Goal: Information Seeking & Learning: Understand process/instructions

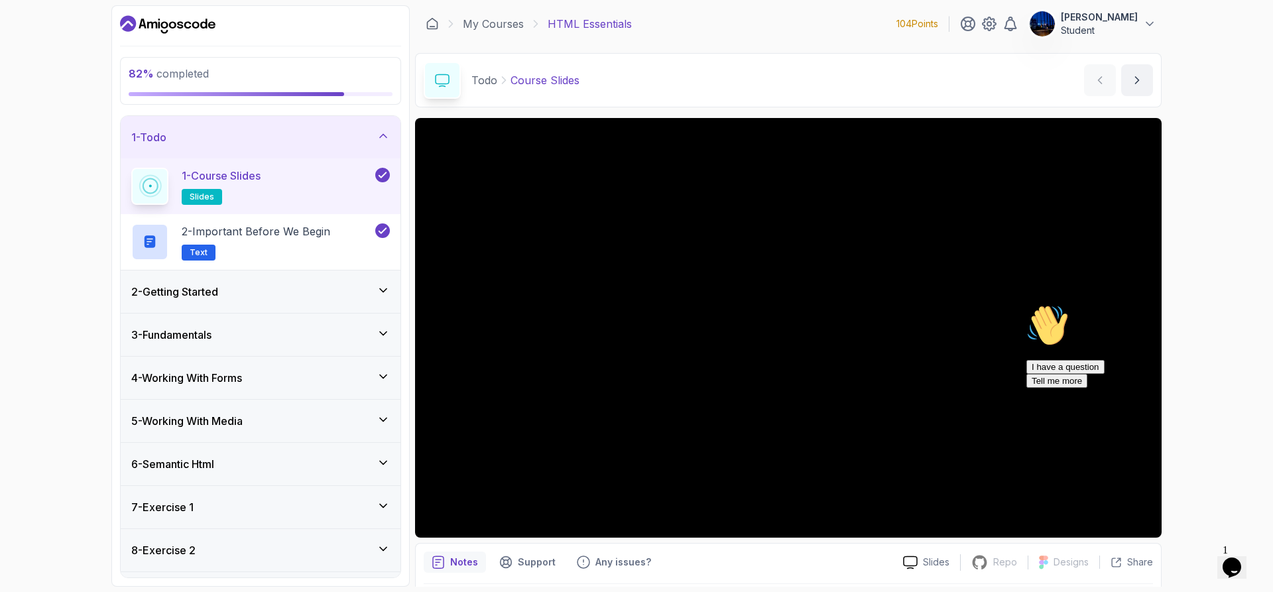
click at [384, 509] on icon at bounding box center [383, 505] width 13 height 13
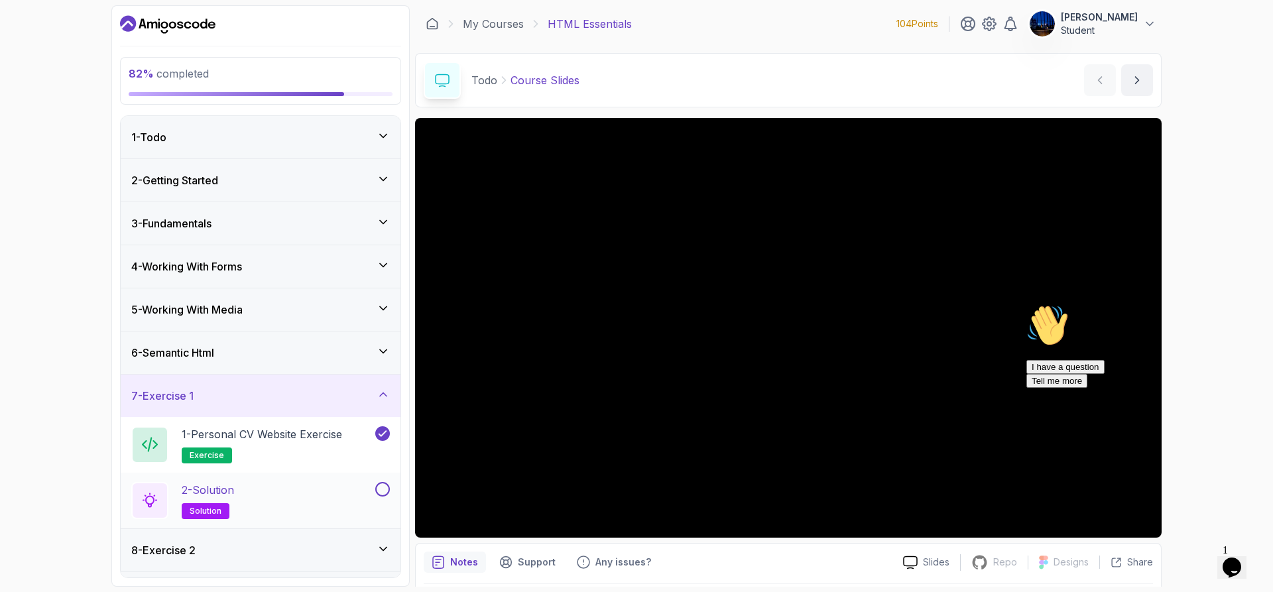
click at [279, 498] on div "2 - Solution solution" at bounding box center [251, 500] width 241 height 37
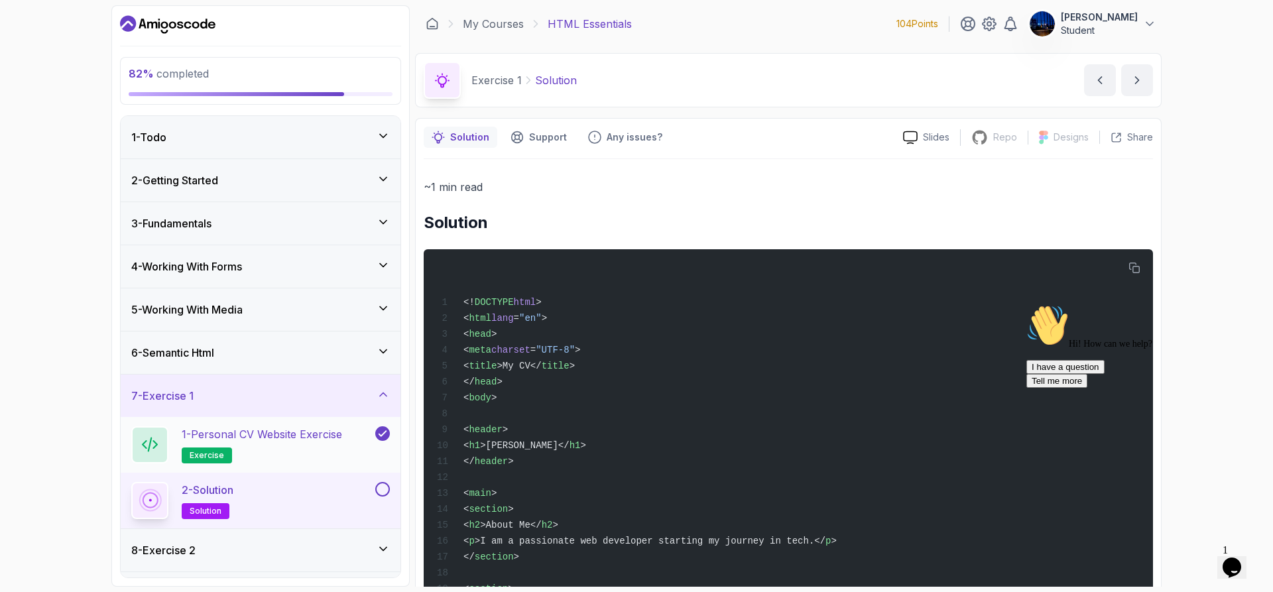
click at [212, 424] on div "1 - Personal CV Website Exercise exercise" at bounding box center [261, 445] width 280 height 56
click at [247, 436] on p "1 - Personal CV Website Exercise" at bounding box center [262, 434] width 161 height 16
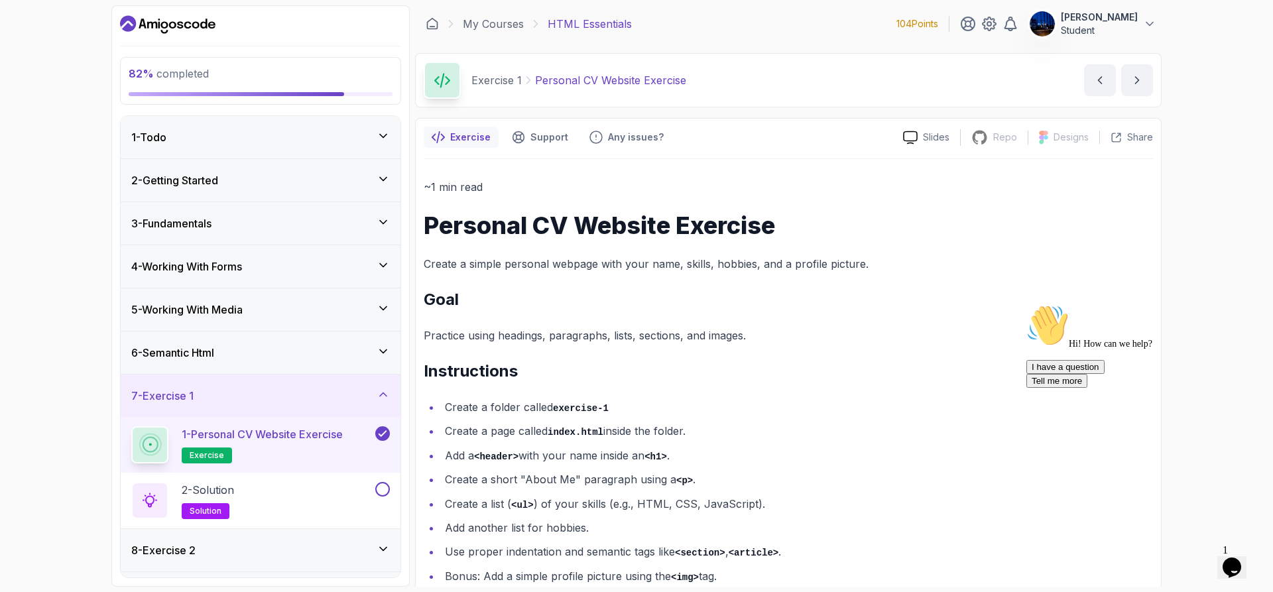
click at [78, 421] on div "82 % completed 1 - Todo 2 - Getting Started 3 - Fundamentals 4 - Working With F…" at bounding box center [636, 296] width 1273 height 592
click at [180, 543] on h3 "8 - Exercise 2" at bounding box center [163, 551] width 64 height 16
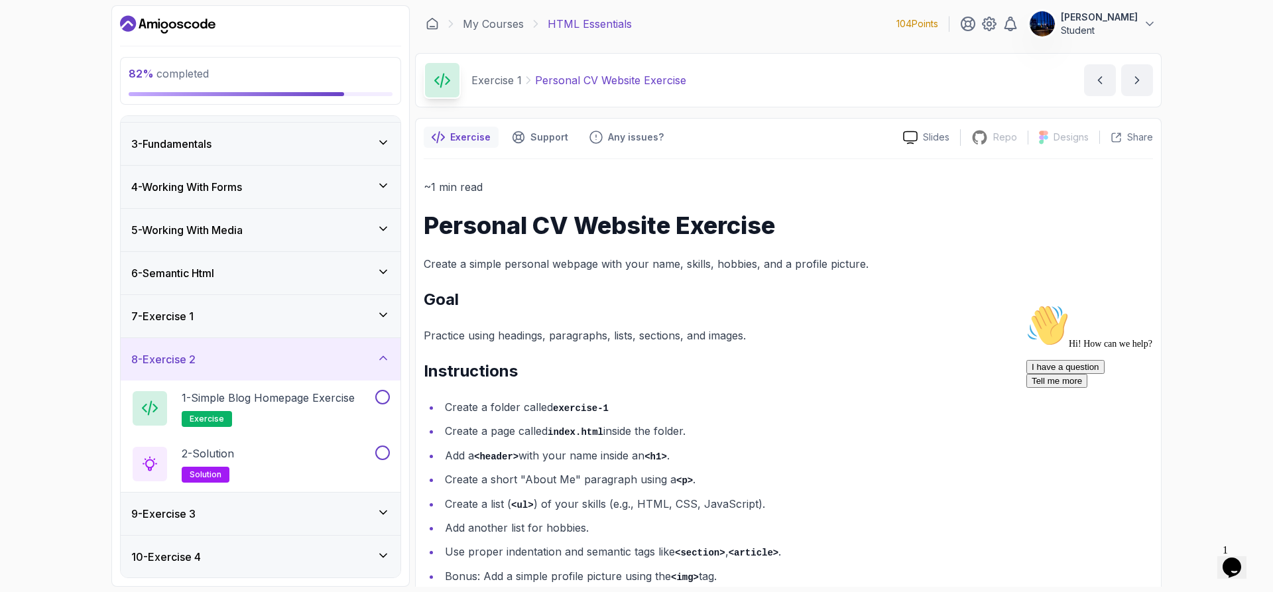
scroll to position [106, 0]
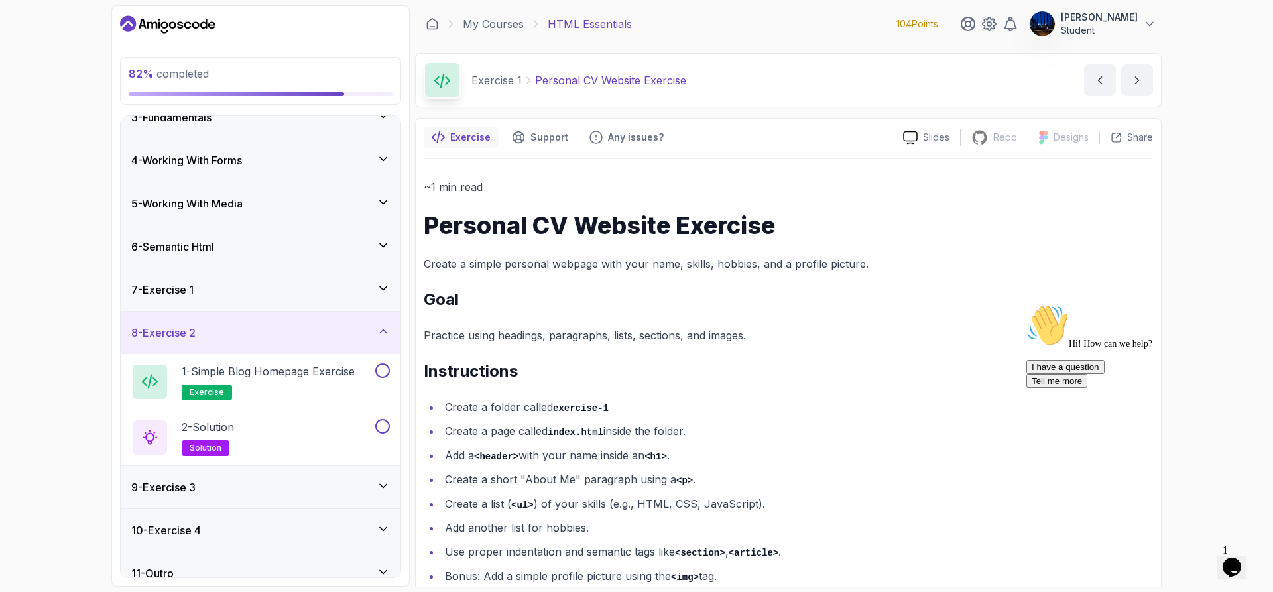
click at [1238, 245] on div "82 % completed 1 - Todo 2 - Getting Started 3 - Fundamentals 4 - Working With F…" at bounding box center [636, 296] width 1273 height 592
click at [267, 447] on div "2 - Solution solution" at bounding box center [251, 437] width 241 height 37
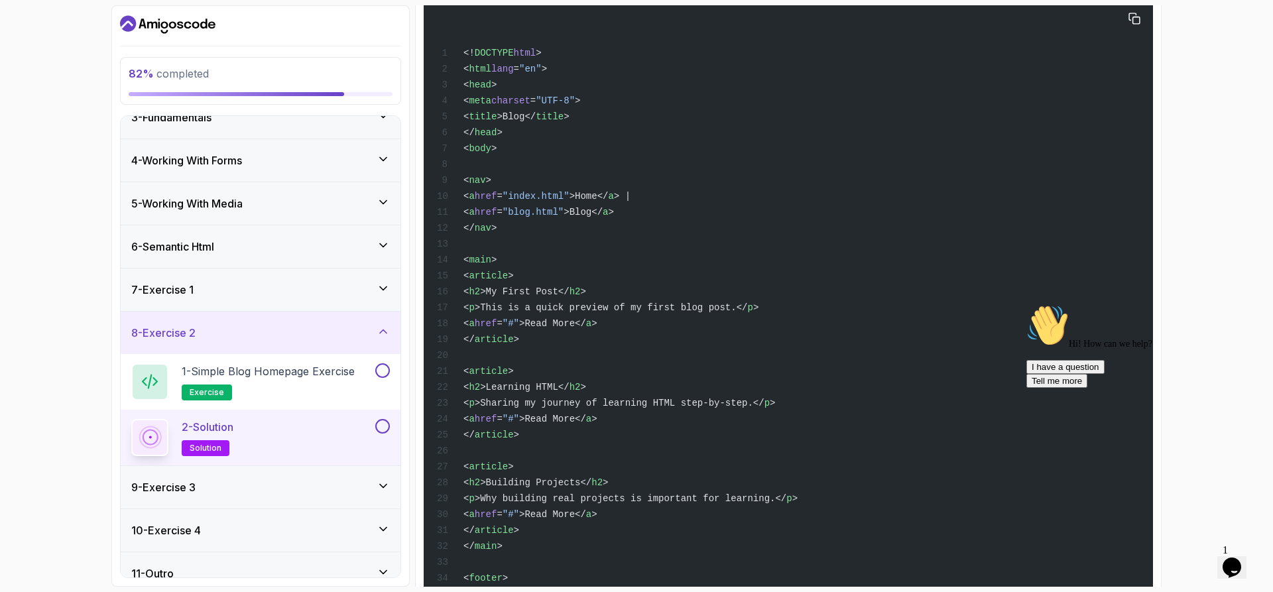
scroll to position [332, 0]
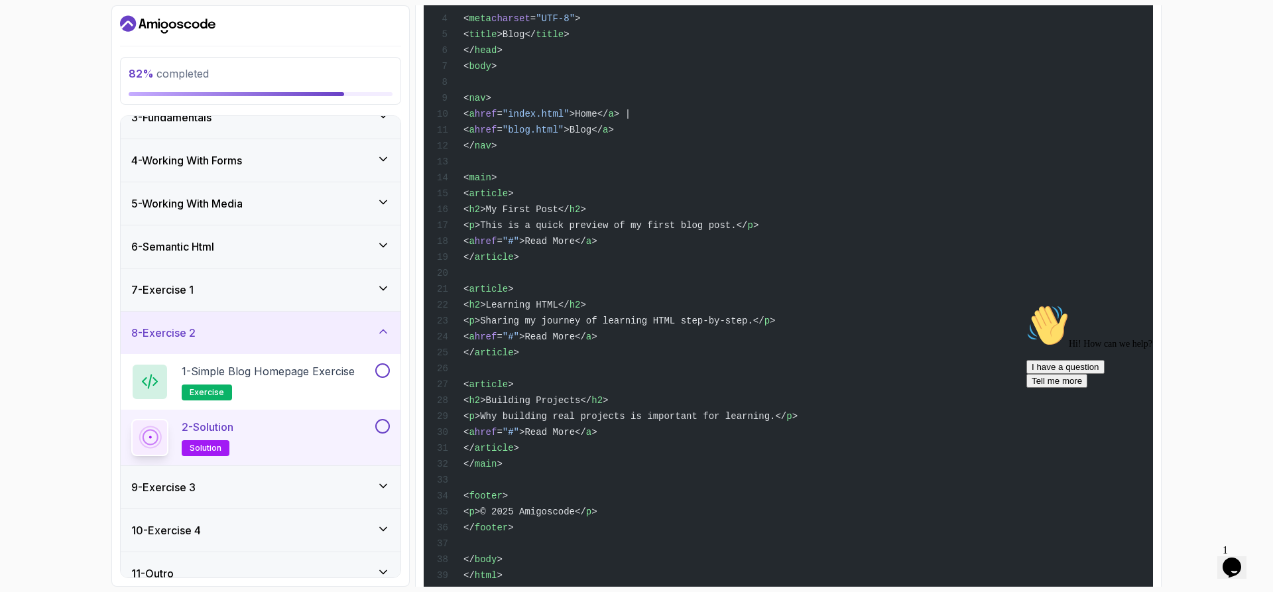
drag, startPoint x: 482, startPoint y: 101, endPoint x: 528, endPoint y: 328, distance: 231.5
click at [528, 328] on div "<! DOCTYPE html > < html lang = "en" > < head > < meta charset = "UTF-8" > < ti…" at bounding box center [788, 264] width 708 height 677
click at [726, 129] on div "<! DOCTYPE html > < html lang = "en" > < head > < meta charset = "UTF-8" > < ti…" at bounding box center [788, 264] width 708 height 677
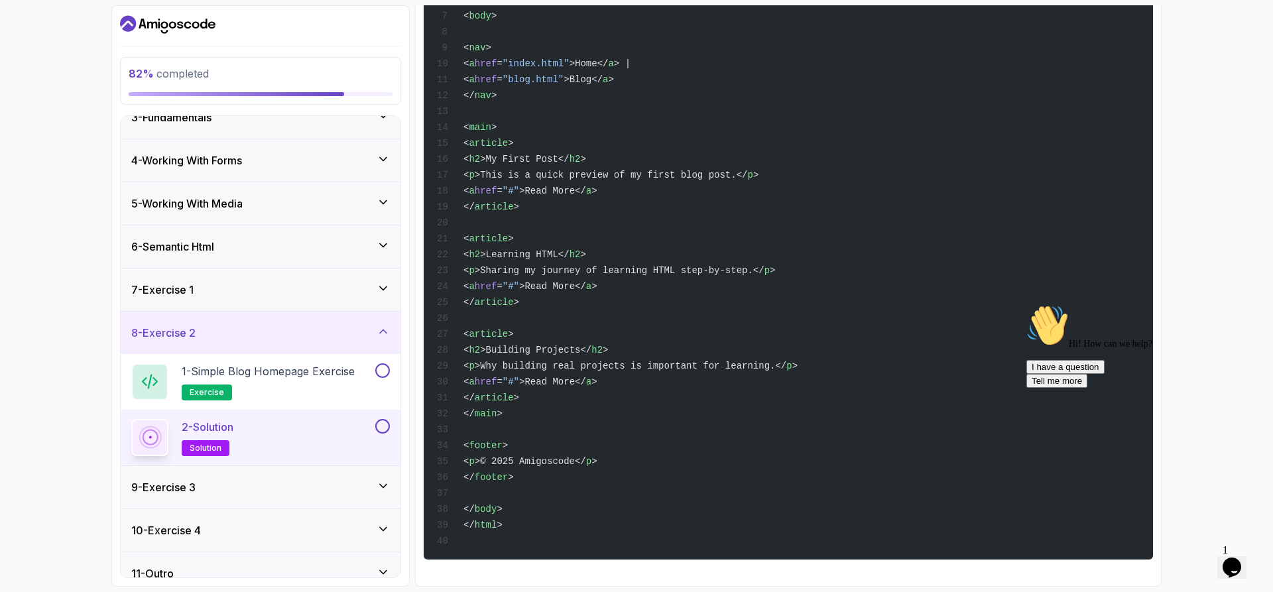
drag, startPoint x: 485, startPoint y: 105, endPoint x: 549, endPoint y: 476, distance: 376.3
click at [549, 476] on div "<! DOCTYPE html > < html lang = "en" > < head > < meta charset = "UTF-8" > < ti…" at bounding box center [788, 213] width 708 height 677
copy code "< nav > < a href = "index.html" >Home</ a > | < a href = "blog.html" >Blog</ a …"
click at [0, 233] on div "82 % completed 1 - Todo 2 - Getting Started 3 - Fundamentals 4 - Working With F…" at bounding box center [636, 296] width 1273 height 592
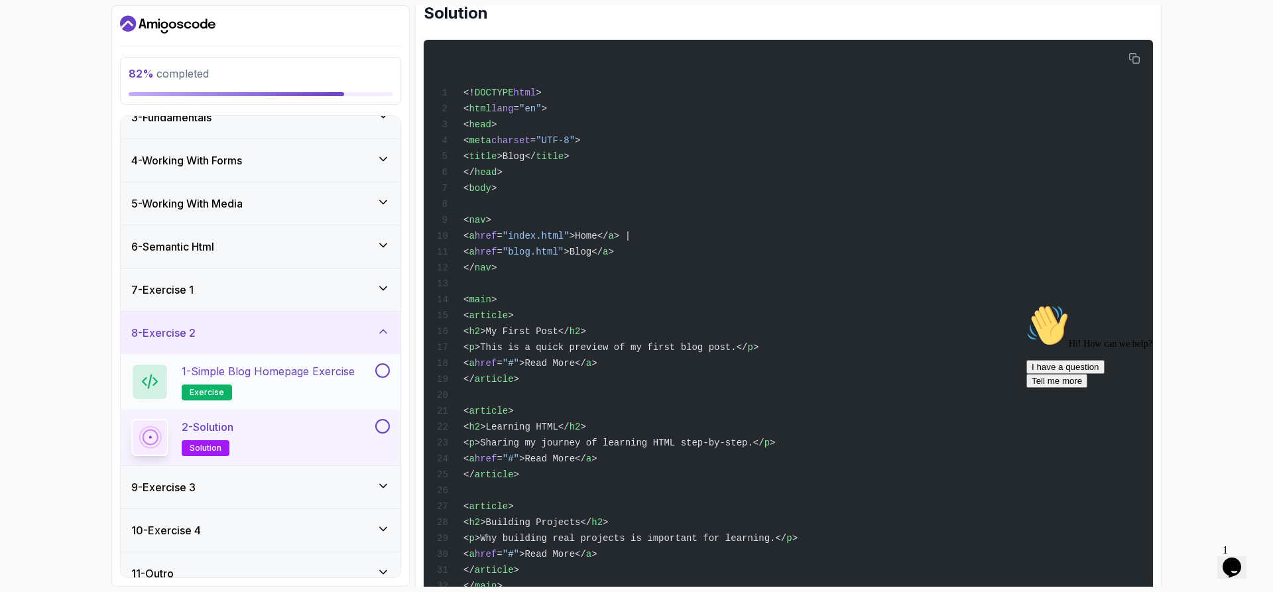
click at [322, 379] on p "1 - Simple Blog Homepage Exercise" at bounding box center [268, 371] width 173 height 16
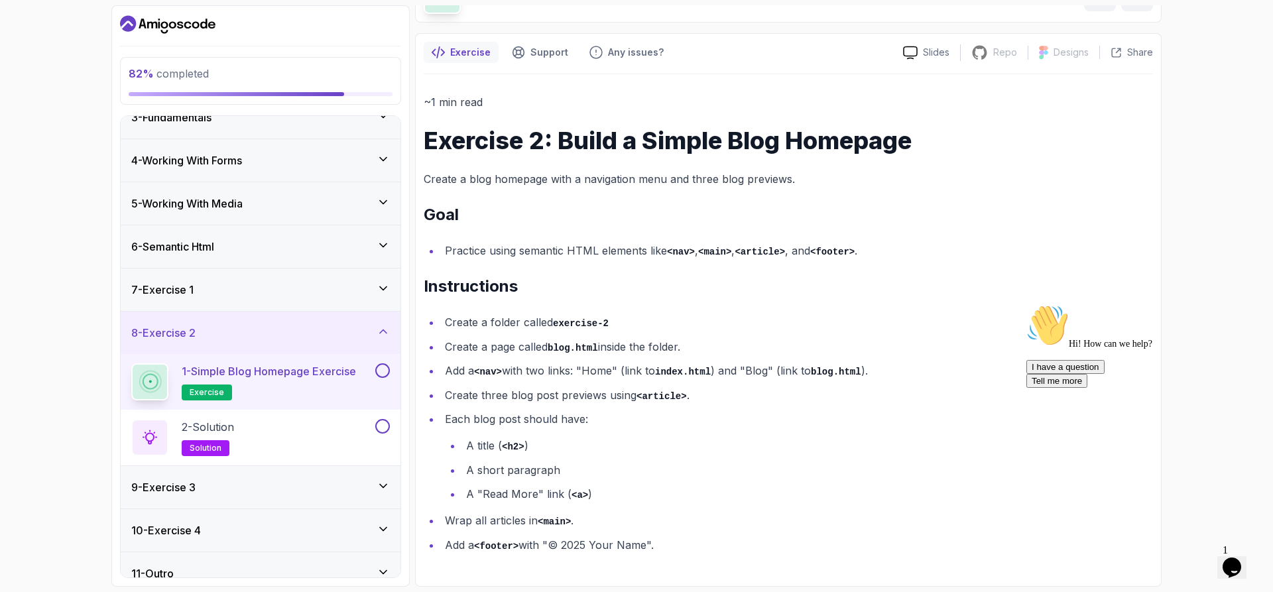
click at [28, 393] on div "82 % completed 1 - Todo 2 - Getting Started 3 - Fundamentals 4 - Working With F…" at bounding box center [636, 296] width 1273 height 592
click at [294, 336] on div "8 - Exercise 2" at bounding box center [260, 333] width 259 height 16
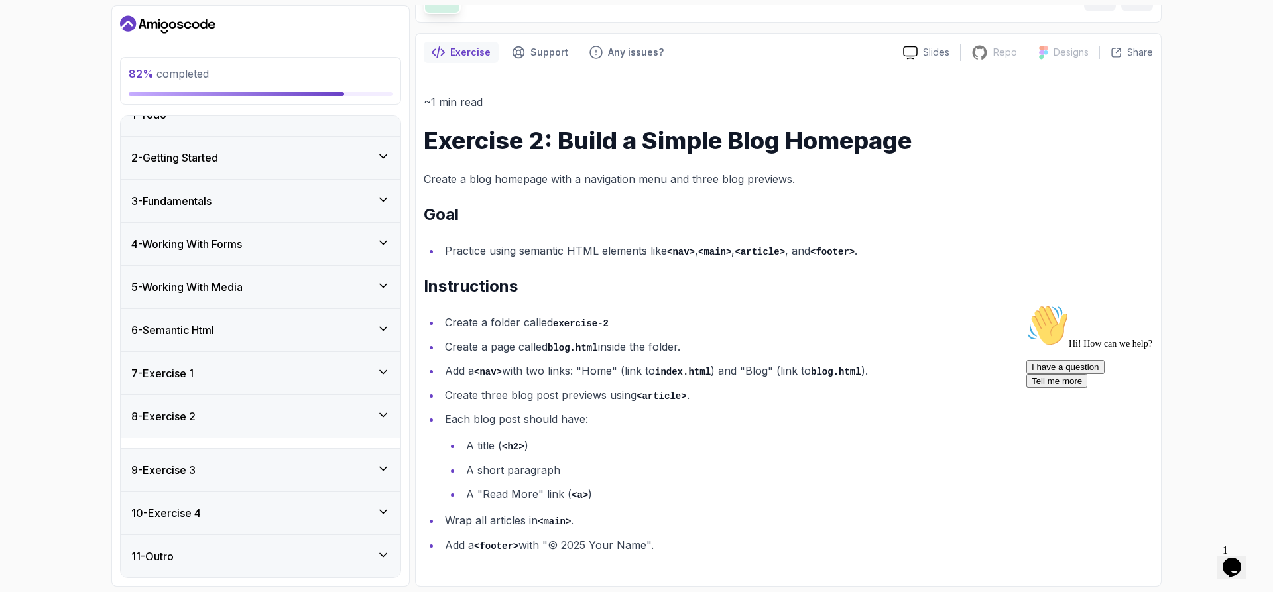
scroll to position [12, 0]
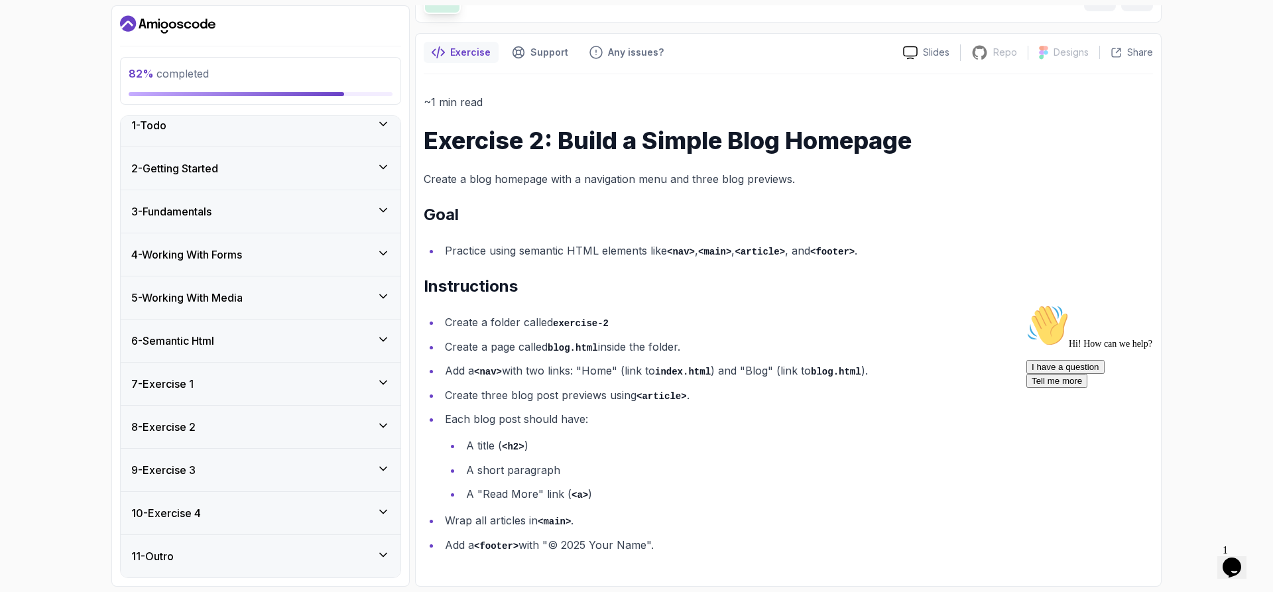
click at [389, 428] on icon at bounding box center [383, 425] width 13 height 13
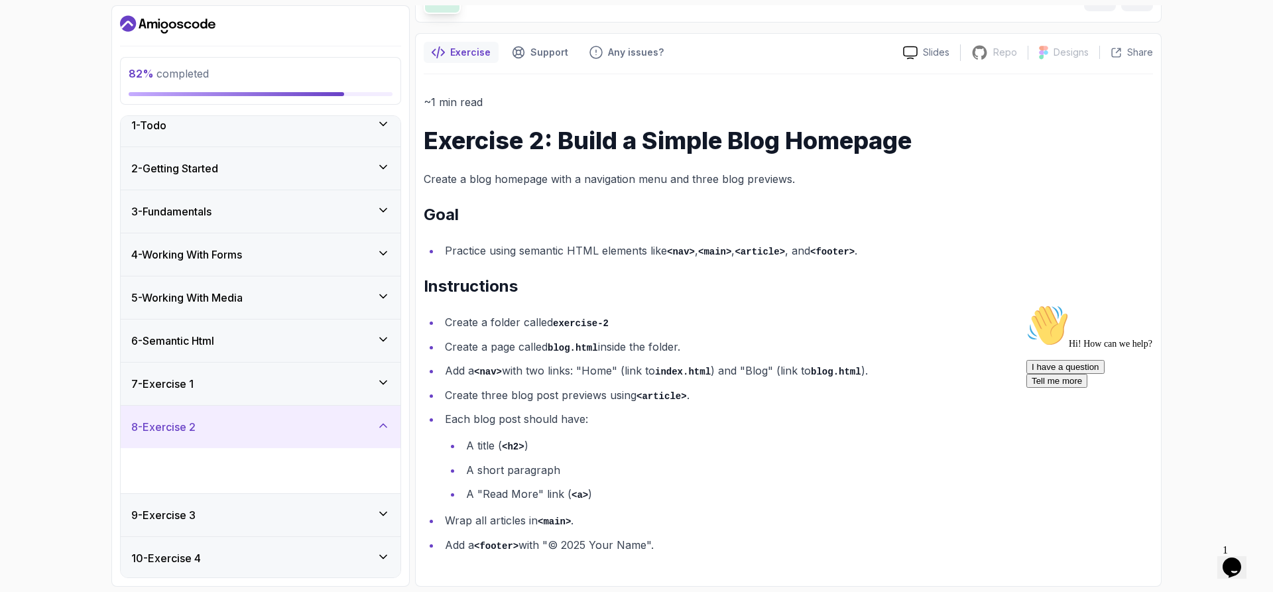
scroll to position [106, 0]
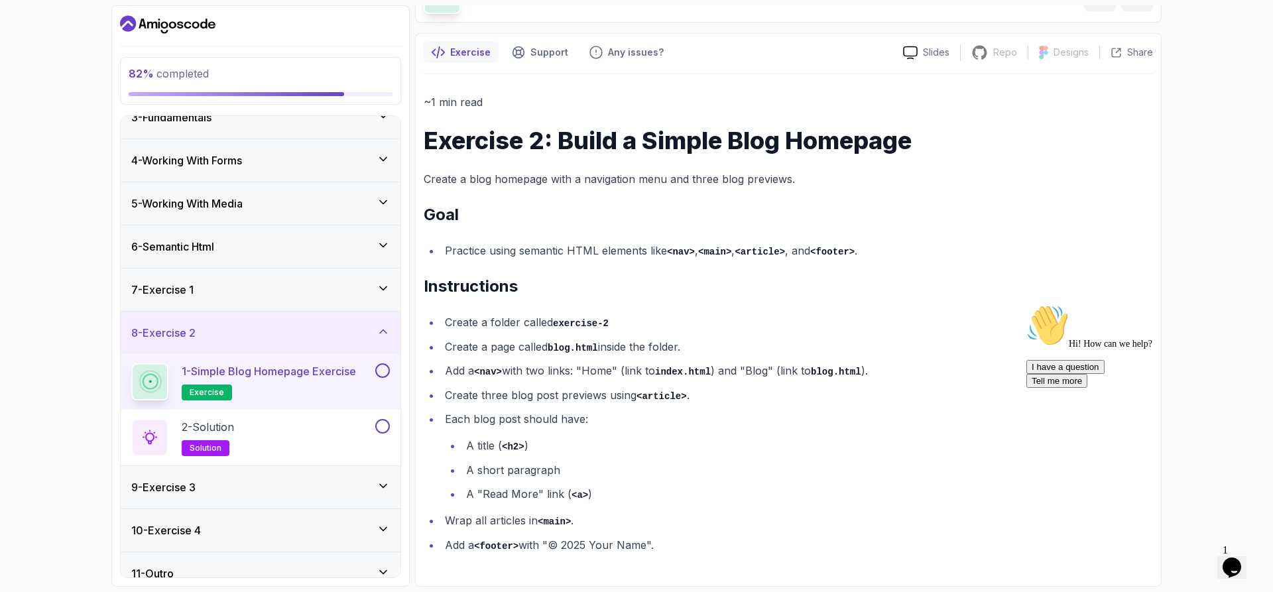
click at [610, 220] on h2 "Goal" at bounding box center [789, 214] width 730 height 21
click at [962, 265] on div "~1 min read Exercise 2: Build a Simple Blog Homepage Create a blog homepage wit…" at bounding box center [789, 324] width 730 height 462
click at [973, 244] on li "Practice using semantic HTML elements like <nav> , <main> , <article> , and <fo…" at bounding box center [797, 250] width 712 height 19
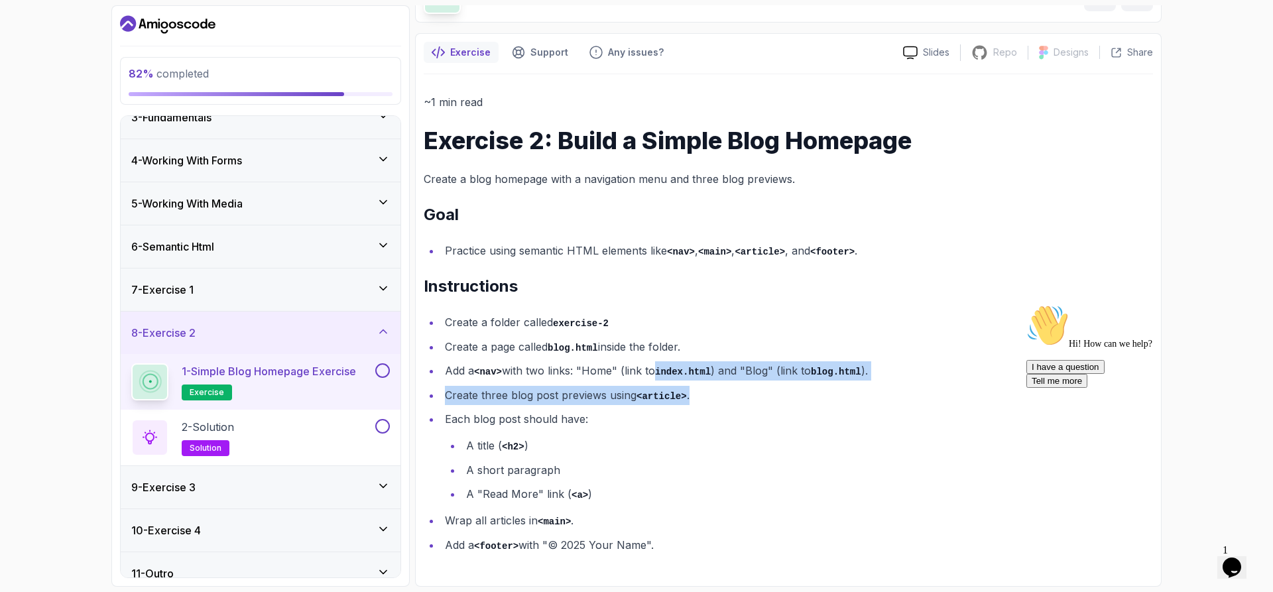
drag, startPoint x: 650, startPoint y: 370, endPoint x: 858, endPoint y: 390, distance: 209.2
click at [858, 390] on ul "Create a folder called exercise-2 Create a page called blog.html inside the fol…" at bounding box center [789, 433] width 730 height 241
click at [838, 394] on li "Create three blog post previews using <article> ." at bounding box center [797, 395] width 712 height 19
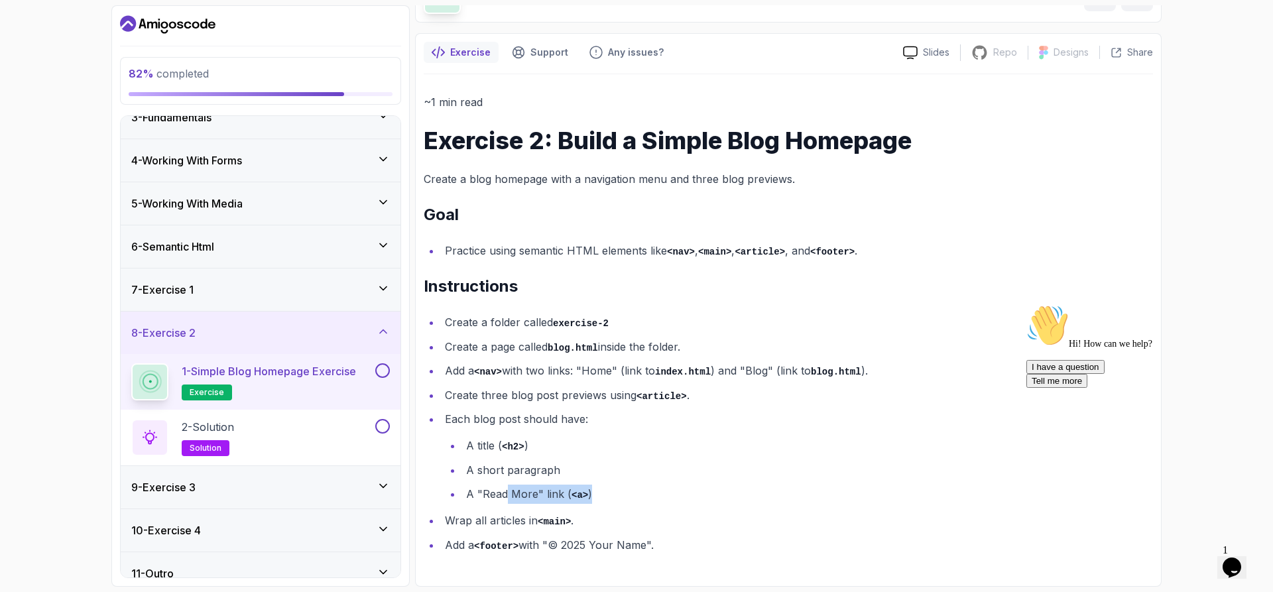
drag, startPoint x: 504, startPoint y: 499, endPoint x: 612, endPoint y: 502, distance: 107.5
click at [612, 502] on li "A "Read More" link ( <a> )" at bounding box center [807, 494] width 691 height 19
drag, startPoint x: 474, startPoint y: 522, endPoint x: 760, endPoint y: 539, distance: 287.0
click at [760, 539] on ul "Create a folder called exercise-2 Create a page called blog.html inside the fol…" at bounding box center [789, 433] width 730 height 241
click at [607, 527] on li "Wrap all articles in <main> ." at bounding box center [797, 520] width 712 height 19
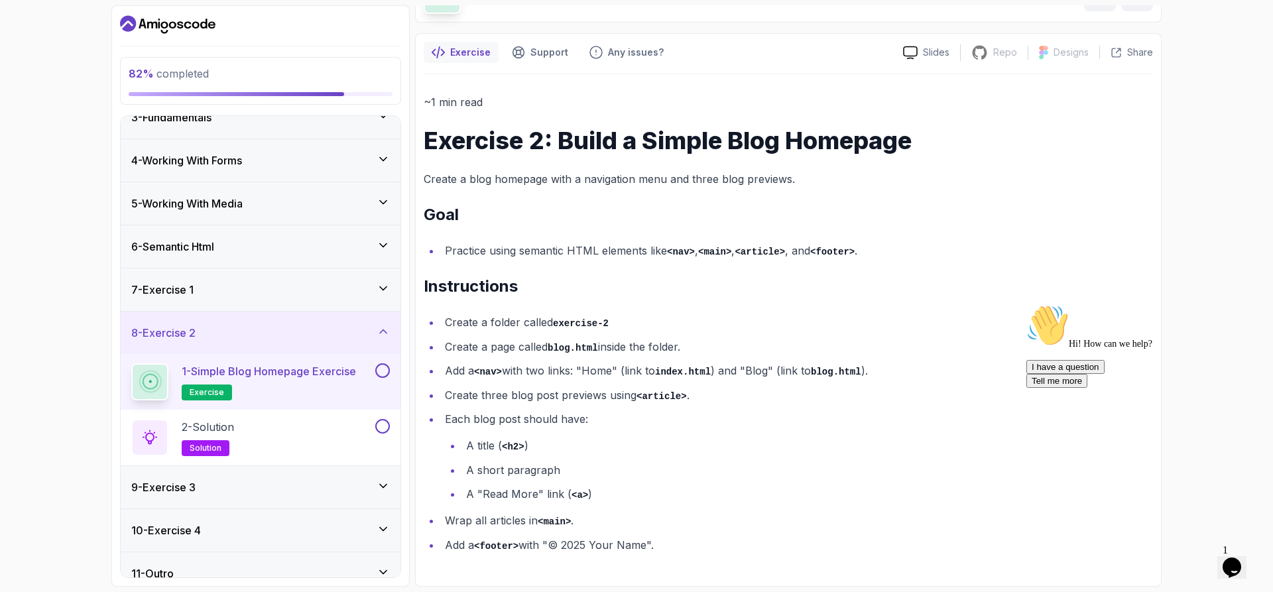
drag, startPoint x: 484, startPoint y: 541, endPoint x: 781, endPoint y: 551, distance: 297.3
click at [781, 551] on li "Add a <footer> with "© 2025 Your Name"." at bounding box center [797, 545] width 712 height 19
click at [744, 527] on li "Wrap all articles in <main> ." at bounding box center [797, 520] width 712 height 19
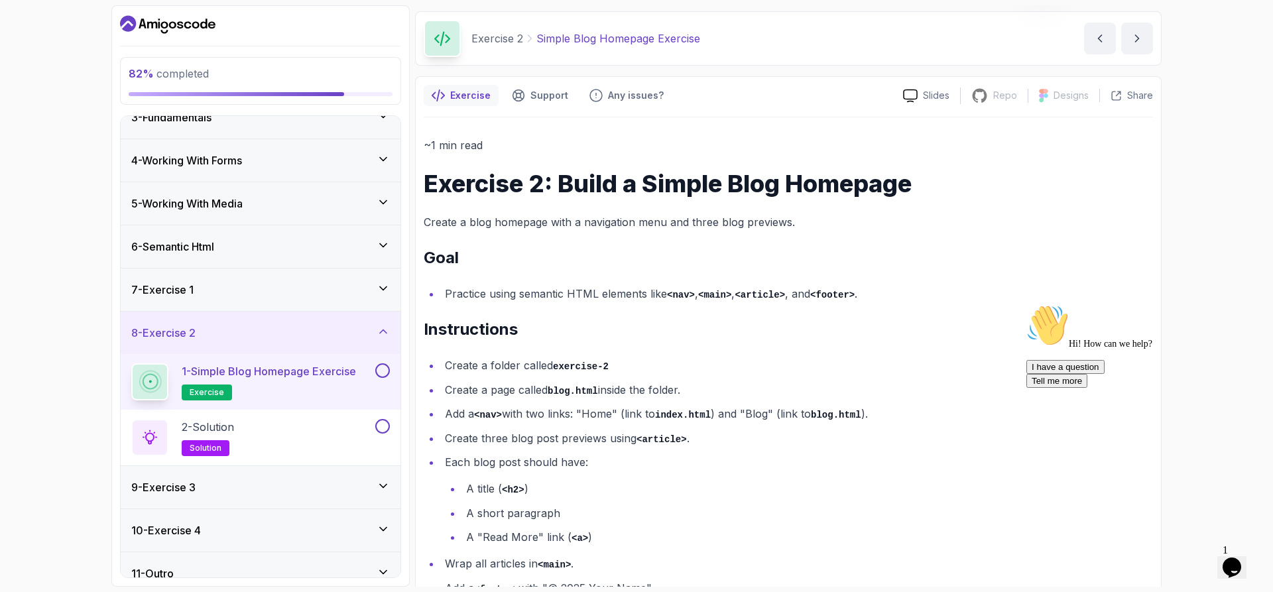
scroll to position [85, 0]
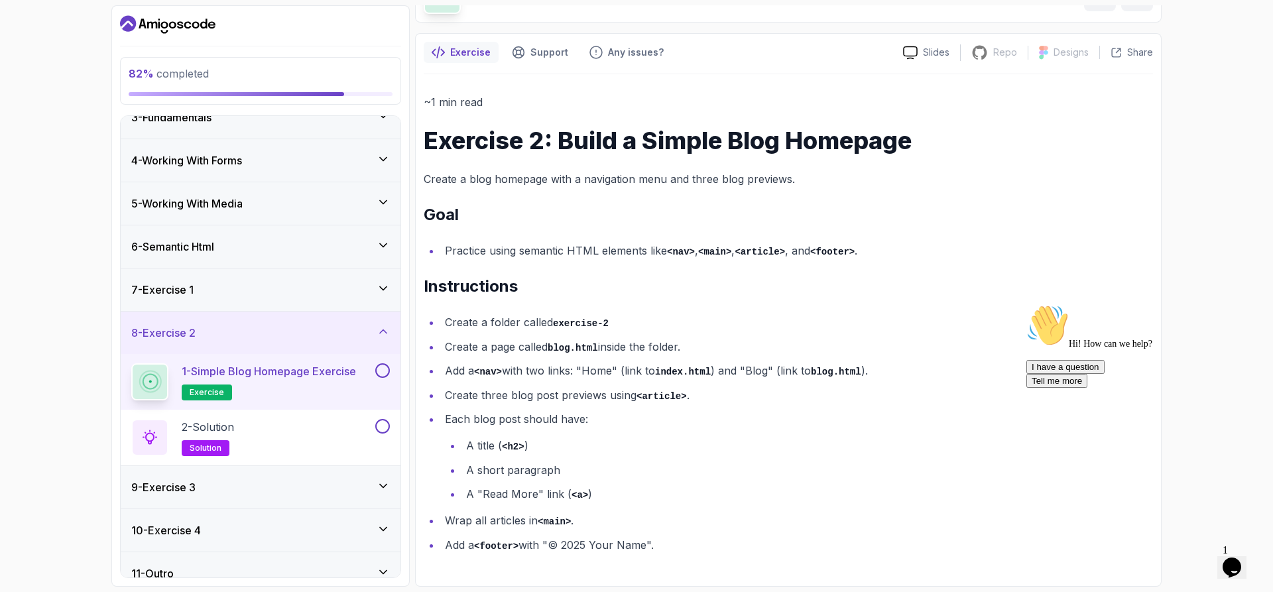
click at [1246, 216] on div "82 % completed 1 - Todo 2 - Getting Started 3 - Fundamentals 4 - Working With F…" at bounding box center [636, 296] width 1273 height 592
click at [1210, 157] on div "82 % completed 1 - Todo 2 - Getting Started 3 - Fundamentals 4 - Working With F…" at bounding box center [636, 296] width 1273 height 592
click at [265, 298] on div "7 - Exercise 1" at bounding box center [261, 290] width 280 height 42
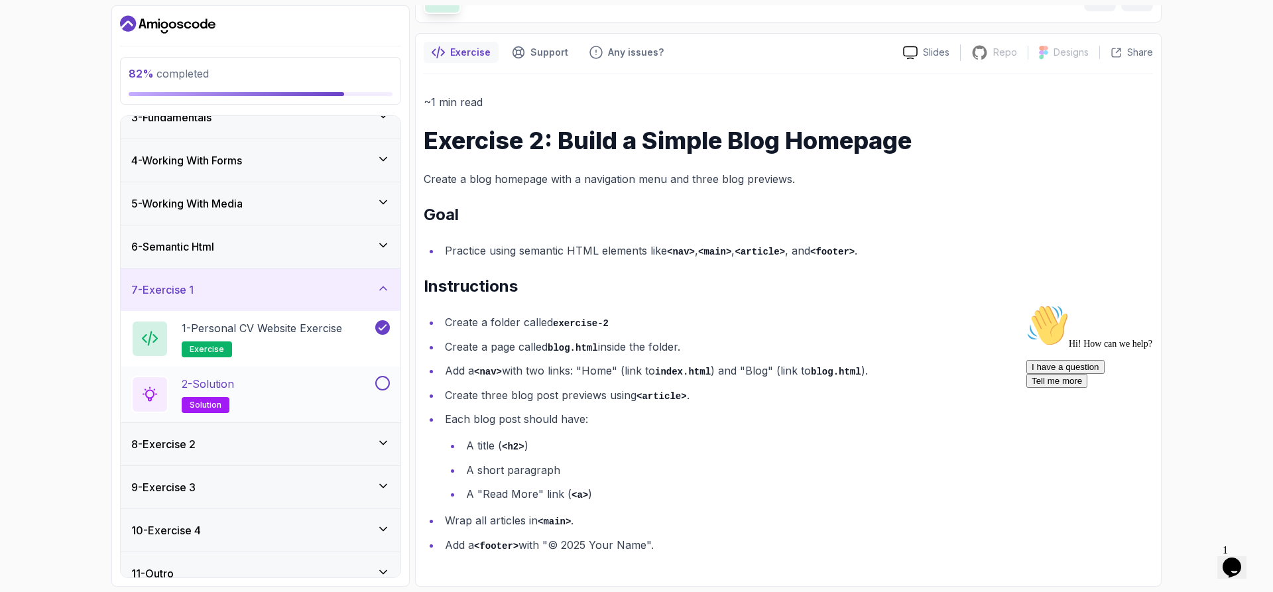
click at [269, 395] on div "2 - Solution solution" at bounding box center [251, 394] width 241 height 37
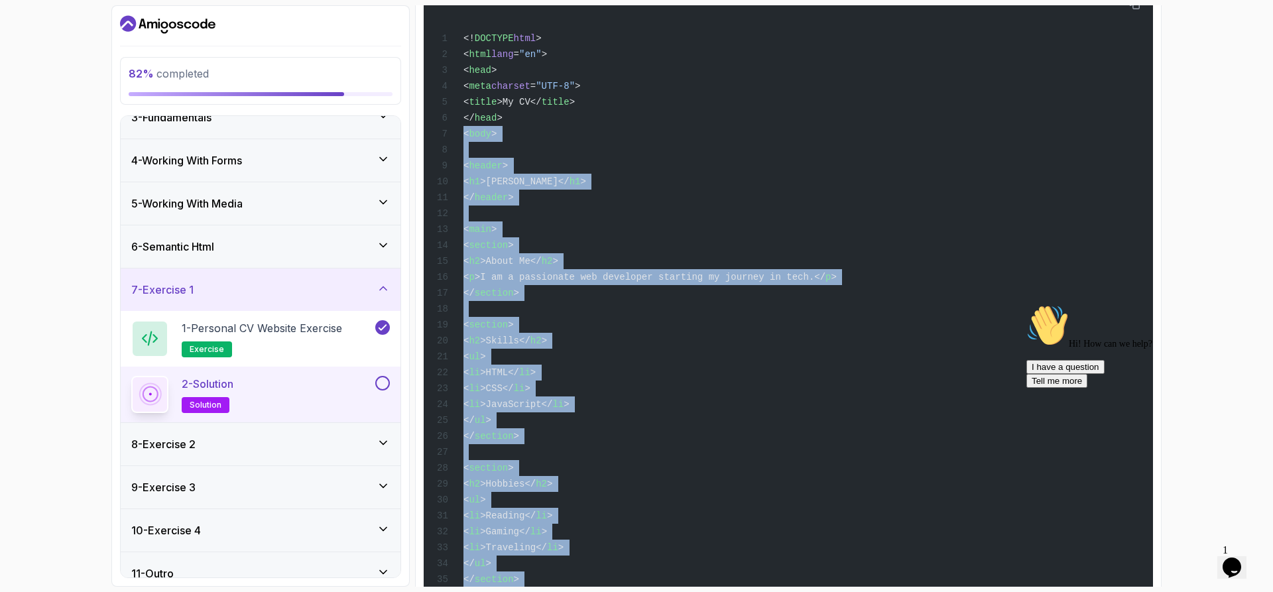
scroll to position [475, 0]
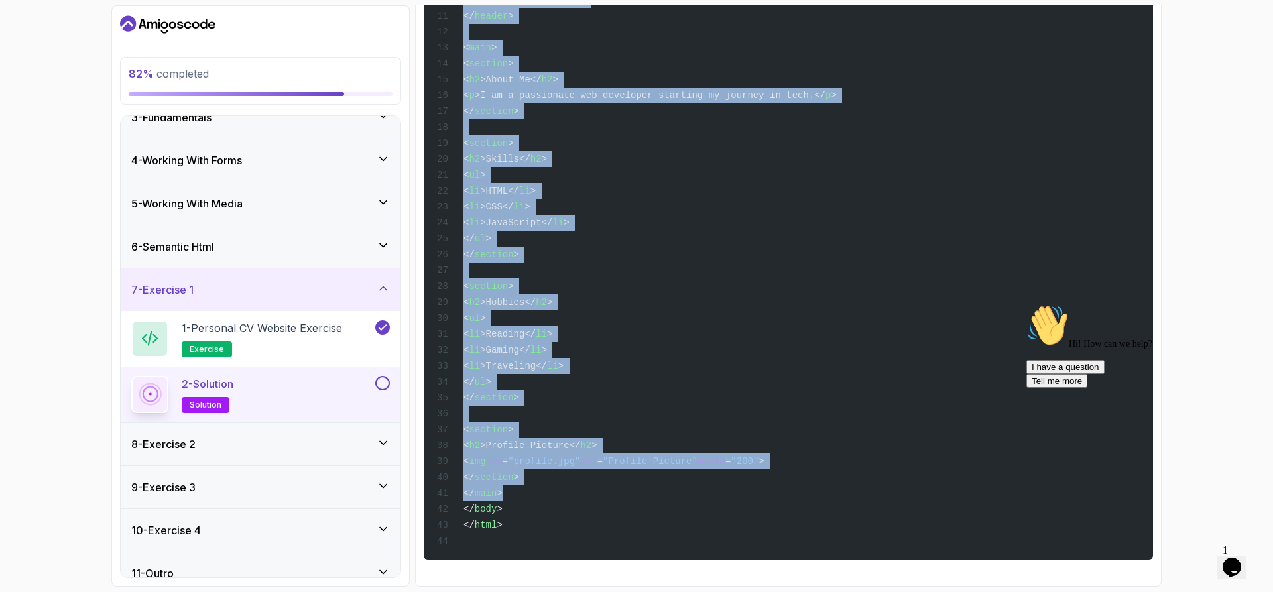
drag, startPoint x: 464, startPoint y: 272, endPoint x: 606, endPoint y: 493, distance: 262.7
click at [606, 493] on div "<! DOCTYPE html > < html lang = "en" > < head > < meta charset = "UTF-8" > < ti…" at bounding box center [788, 182] width 708 height 740
copy code "< body > < header > < h1 >[PERSON_NAME]</ h1 > </ header > < main > < section >…"
click at [1214, 118] on div "82 % completed 1 - Todo 2 - Getting Started 3 - Fundamentals 4 - Working With F…" at bounding box center [636, 296] width 1273 height 592
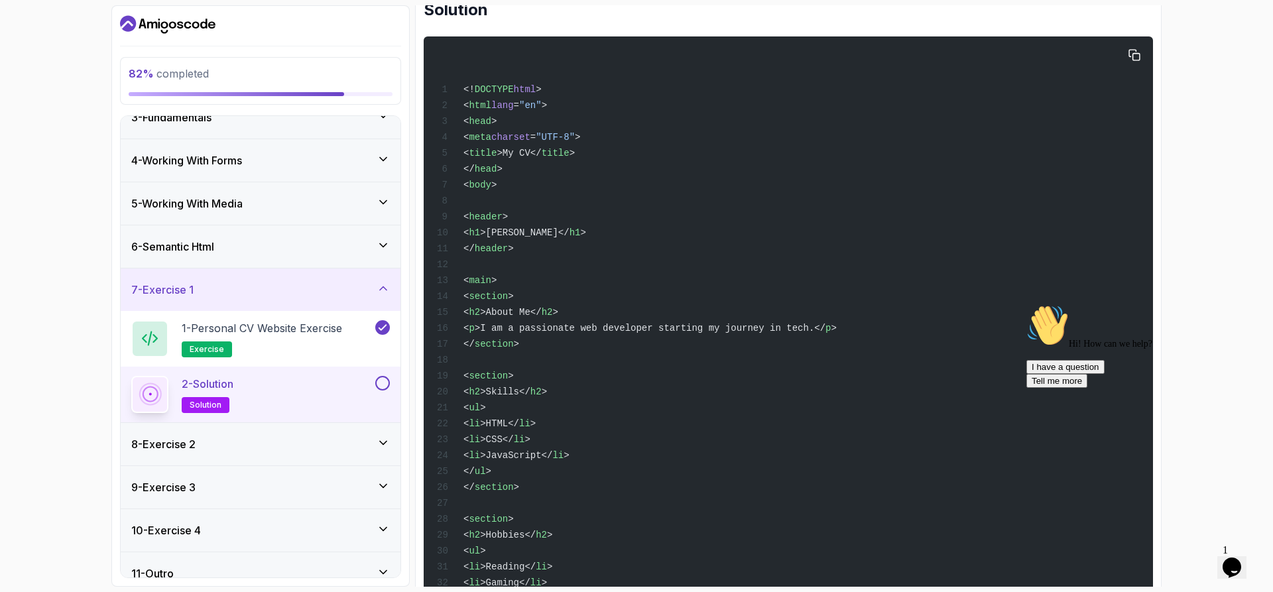
scroll to position [276, 0]
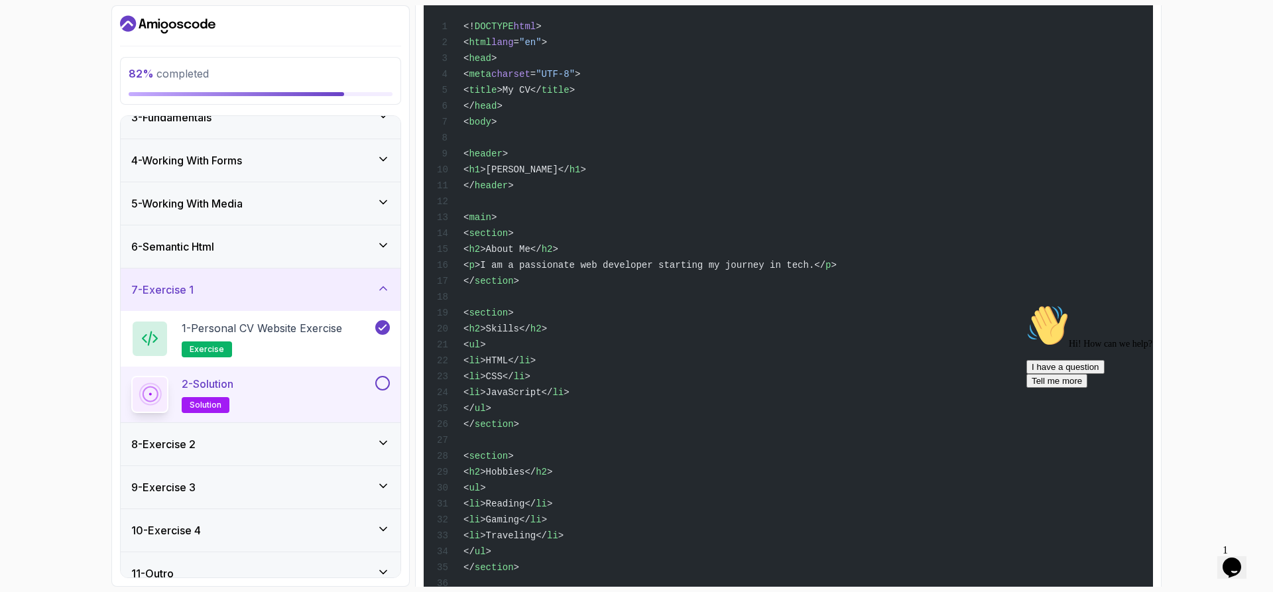
click at [25, 344] on div "82 % completed 1 - Todo 2 - Getting Started 3 - Fundamentals 4 - Working With F…" at bounding box center [636, 296] width 1273 height 592
click at [241, 287] on div "7 - Exercise 1" at bounding box center [260, 290] width 259 height 16
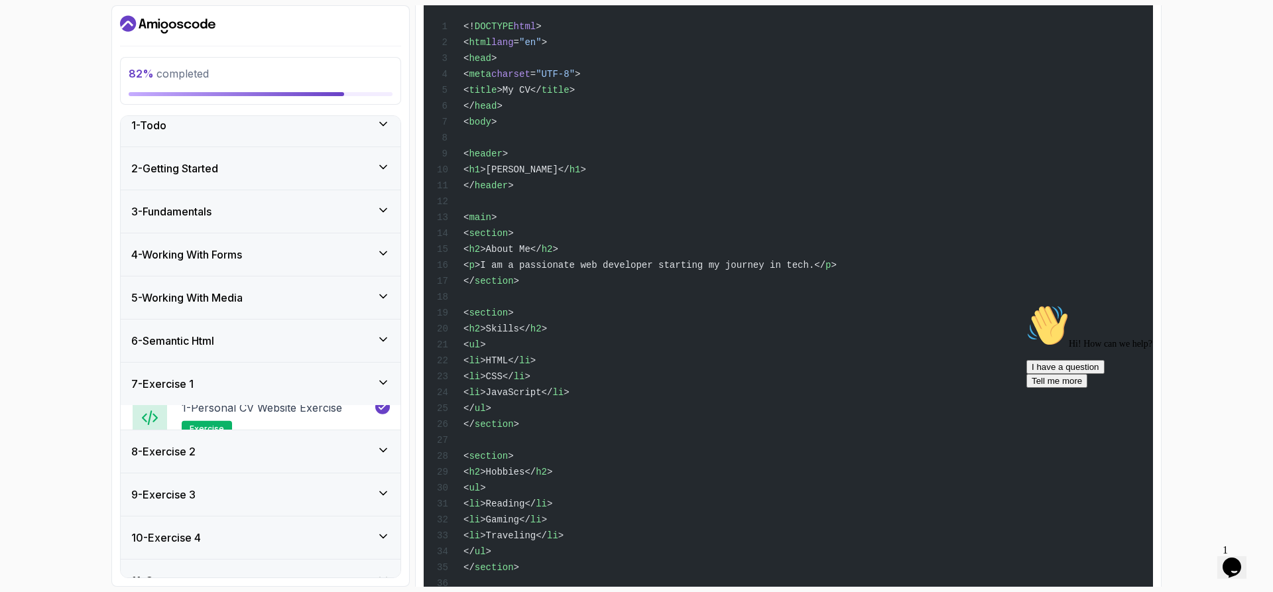
scroll to position [12, 0]
